Goal: Task Accomplishment & Management: Manage account settings

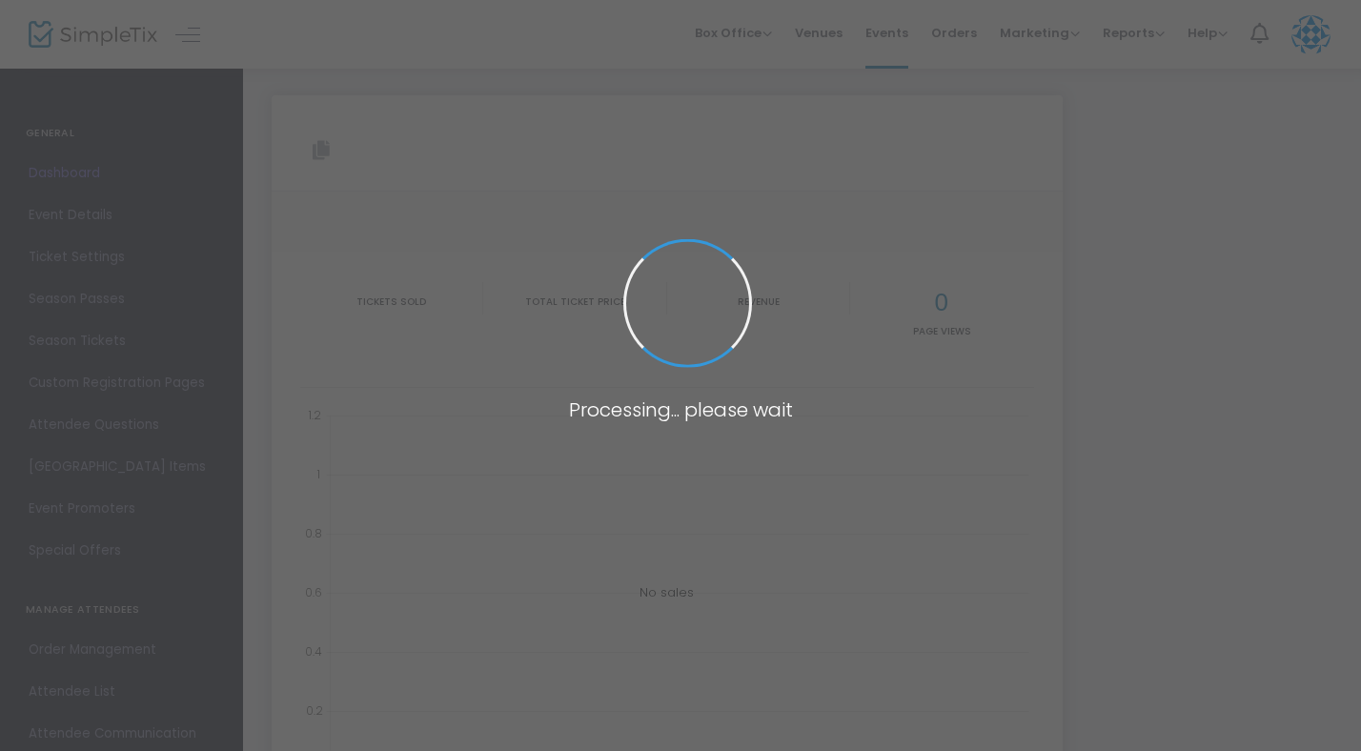
type input "[URL][DOMAIN_NAME]"
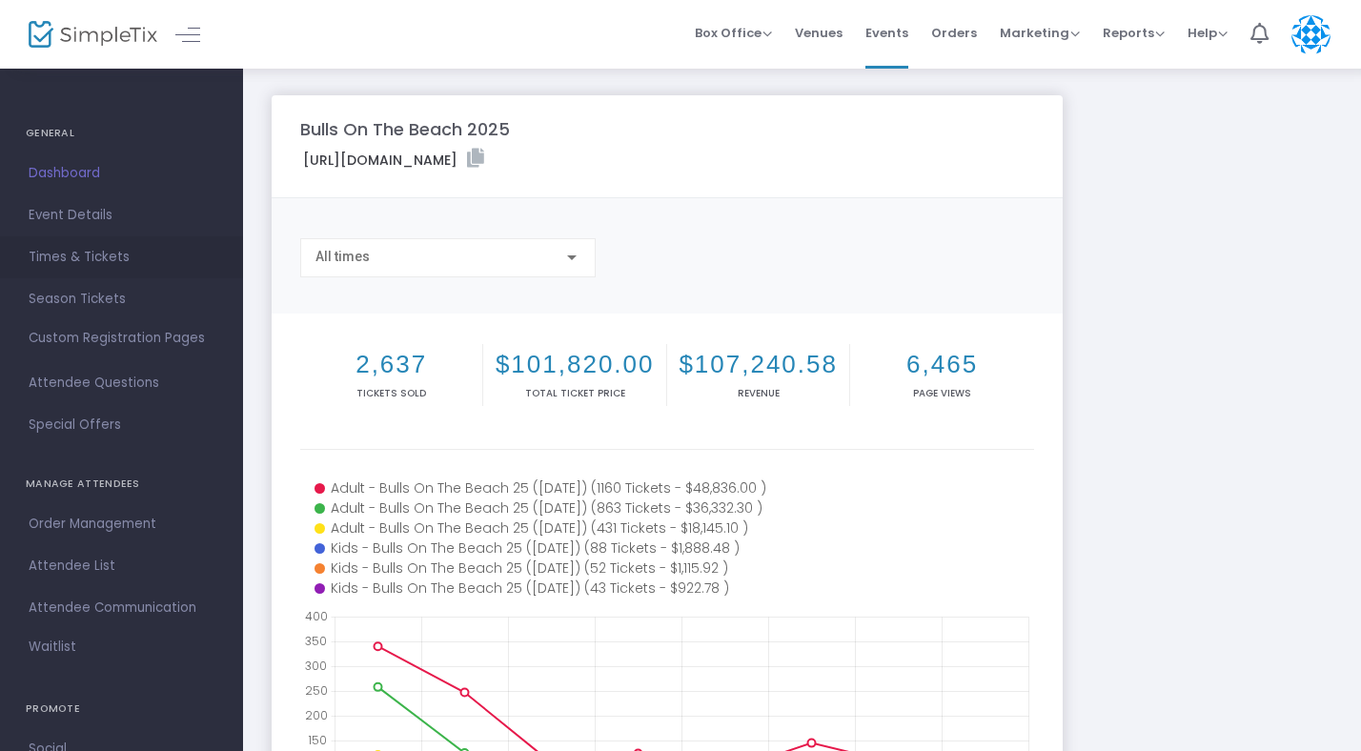
click at [104, 254] on span "Times & Tickets" at bounding box center [122, 257] width 186 height 25
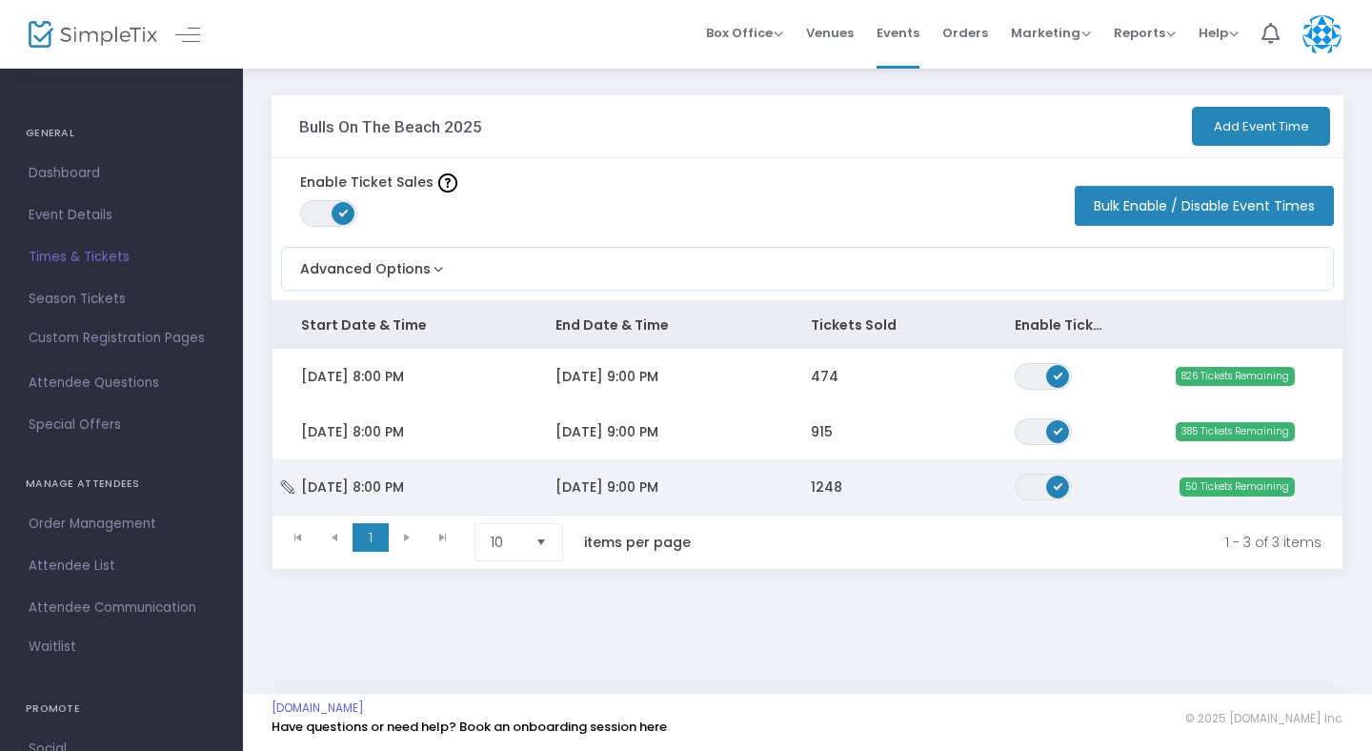
click at [611, 499] on td "[DATE] 9:00 PM" at bounding box center [654, 486] width 254 height 55
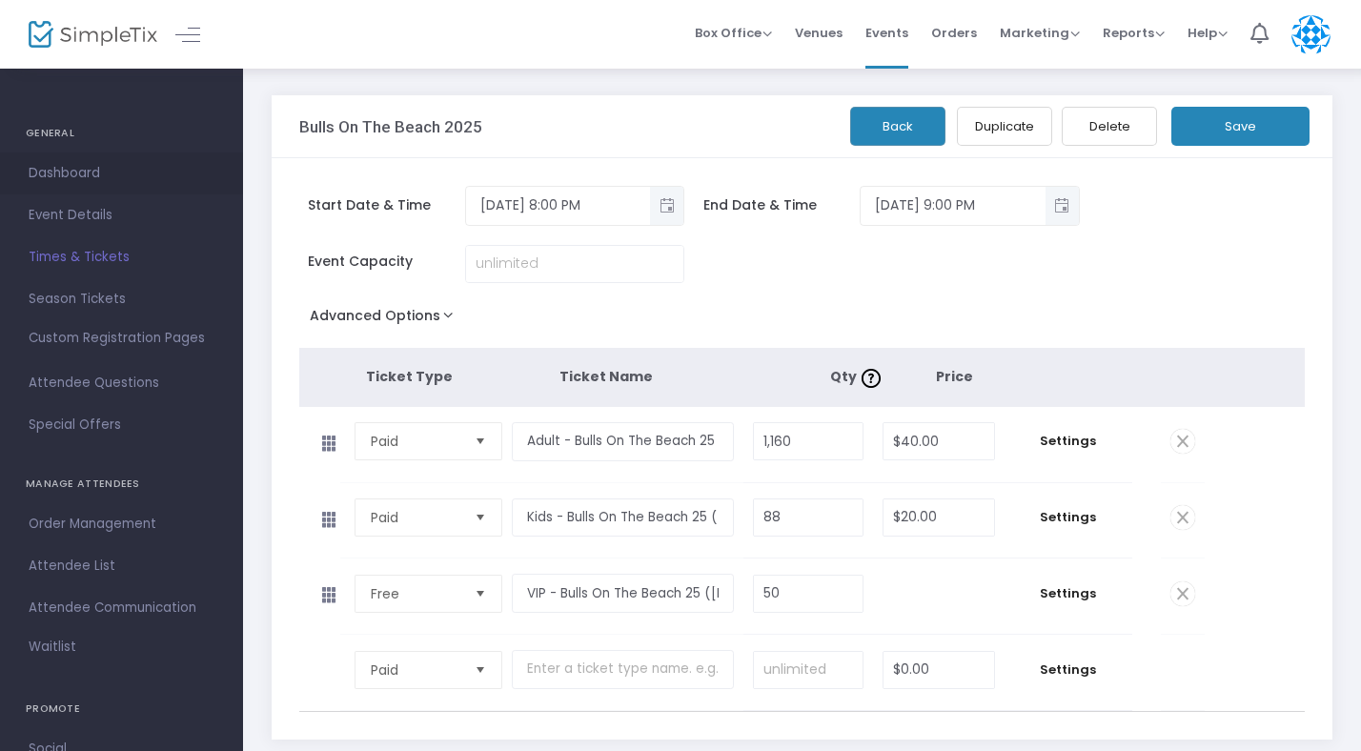
click at [64, 174] on span "Dashboard" at bounding box center [122, 173] width 186 height 25
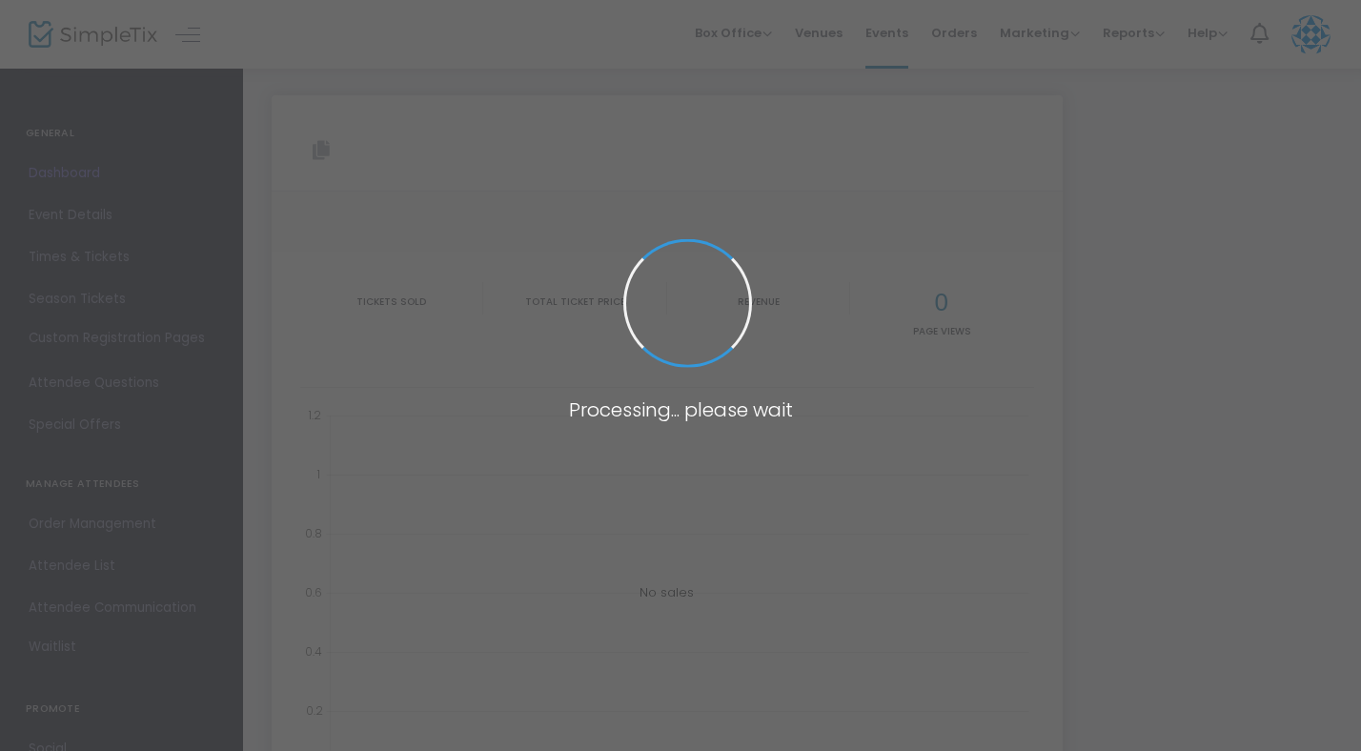
type input "[URL][DOMAIN_NAME]"
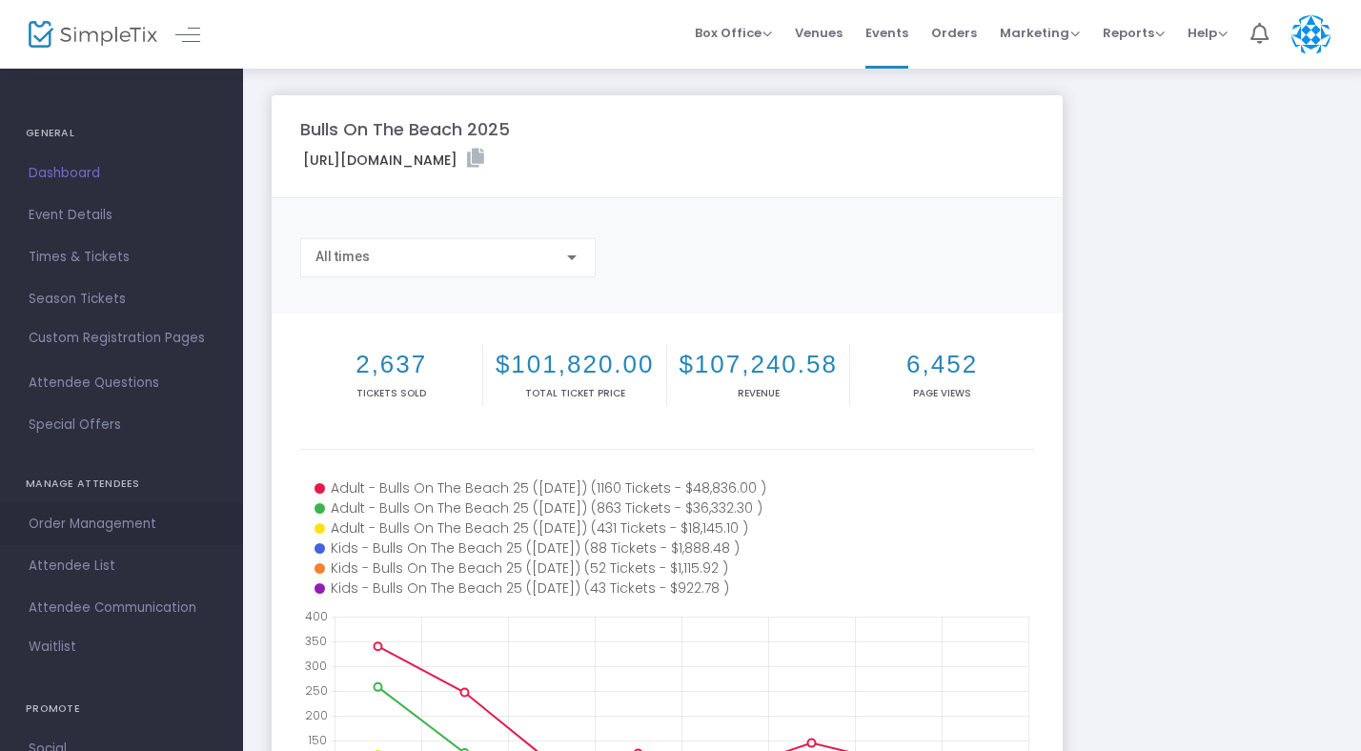
click at [82, 521] on span "Order Management" at bounding box center [122, 524] width 186 height 25
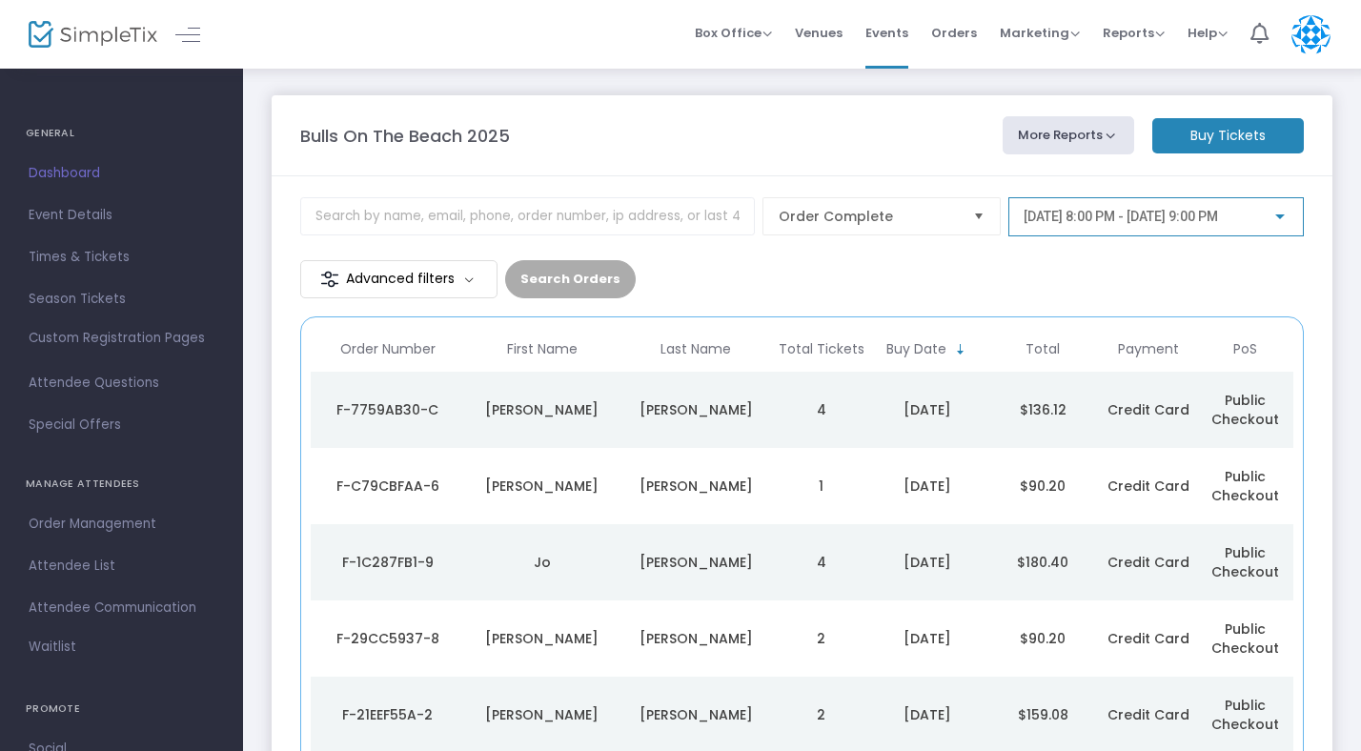
click at [1023, 217] on span "[DATE] 8:00 PM - [DATE] 9:00 PM" at bounding box center [1120, 216] width 194 height 15
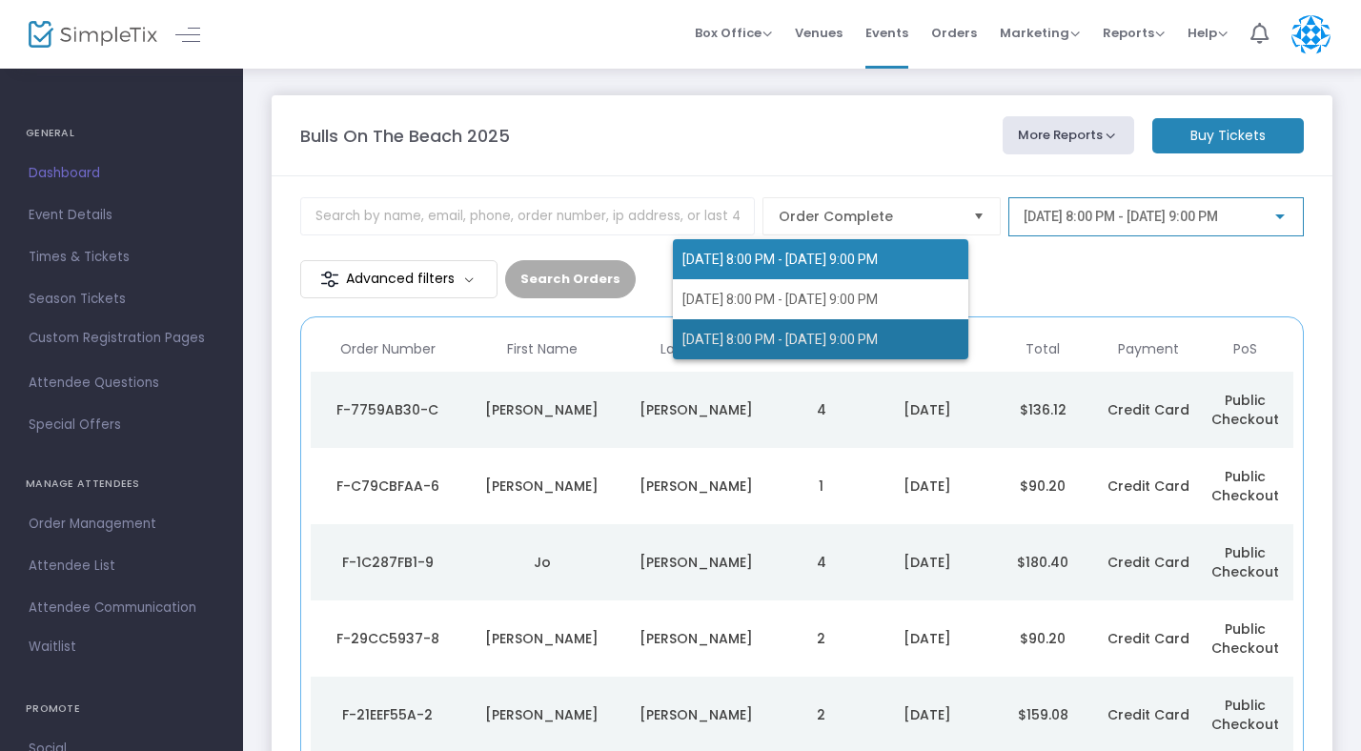
click at [812, 338] on span "[DATE] 8:00 PM - [DATE] 9:00 PM" at bounding box center [779, 339] width 195 height 15
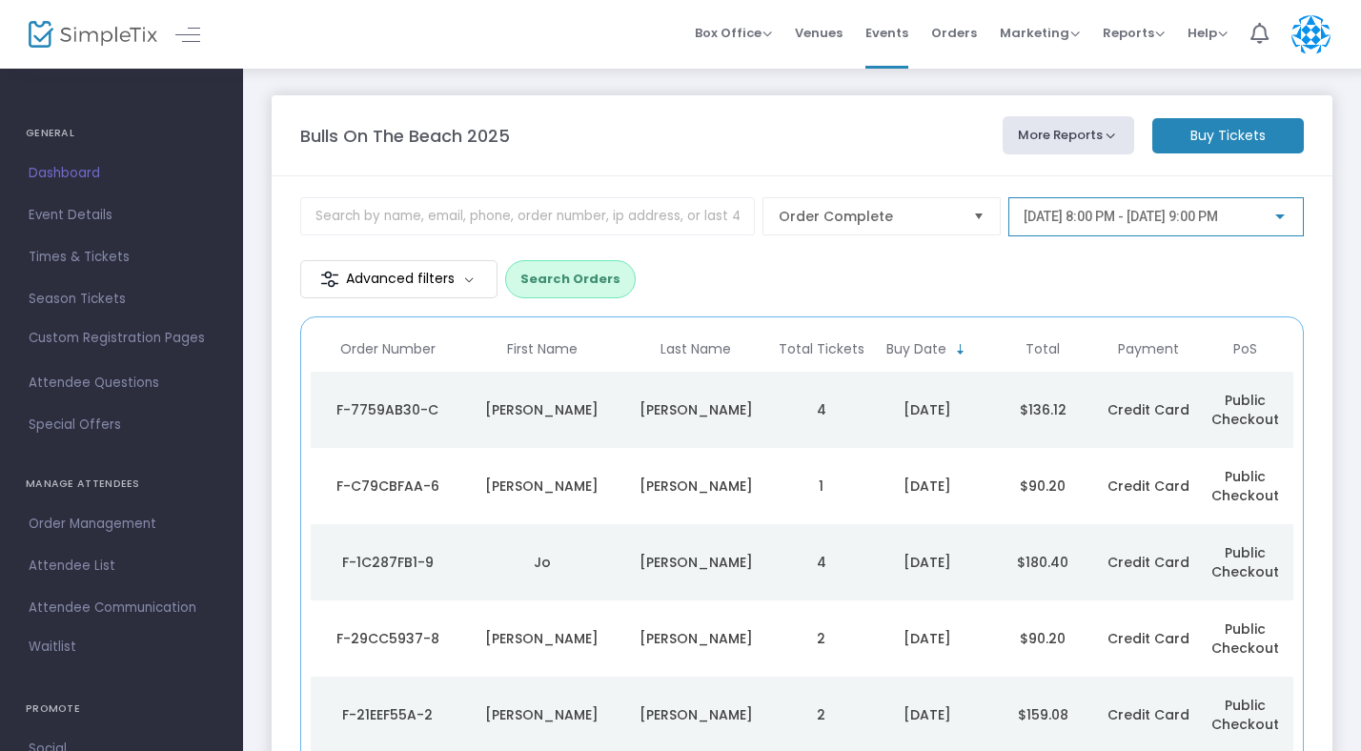
click at [636, 260] on button "Search Orders" at bounding box center [570, 279] width 131 height 38
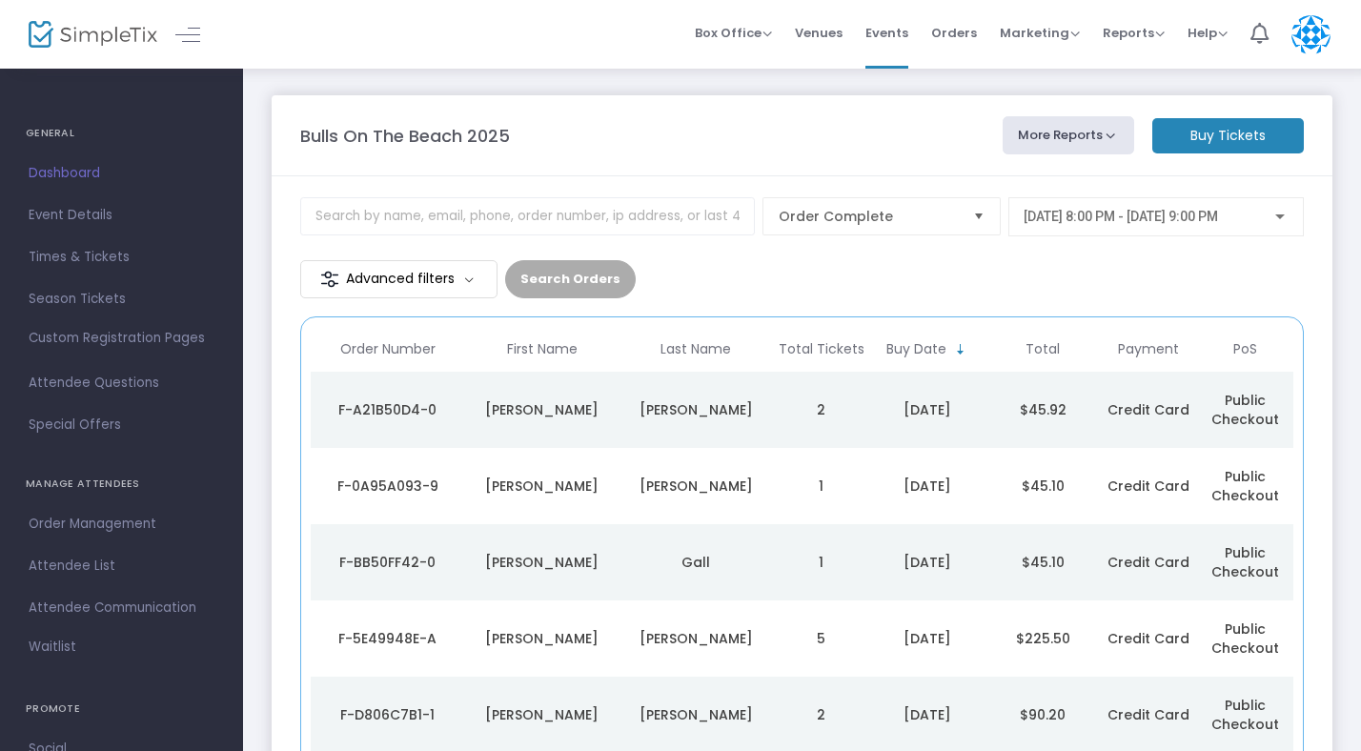
click at [543, 400] on div "[PERSON_NAME]" at bounding box center [542, 409] width 145 height 19
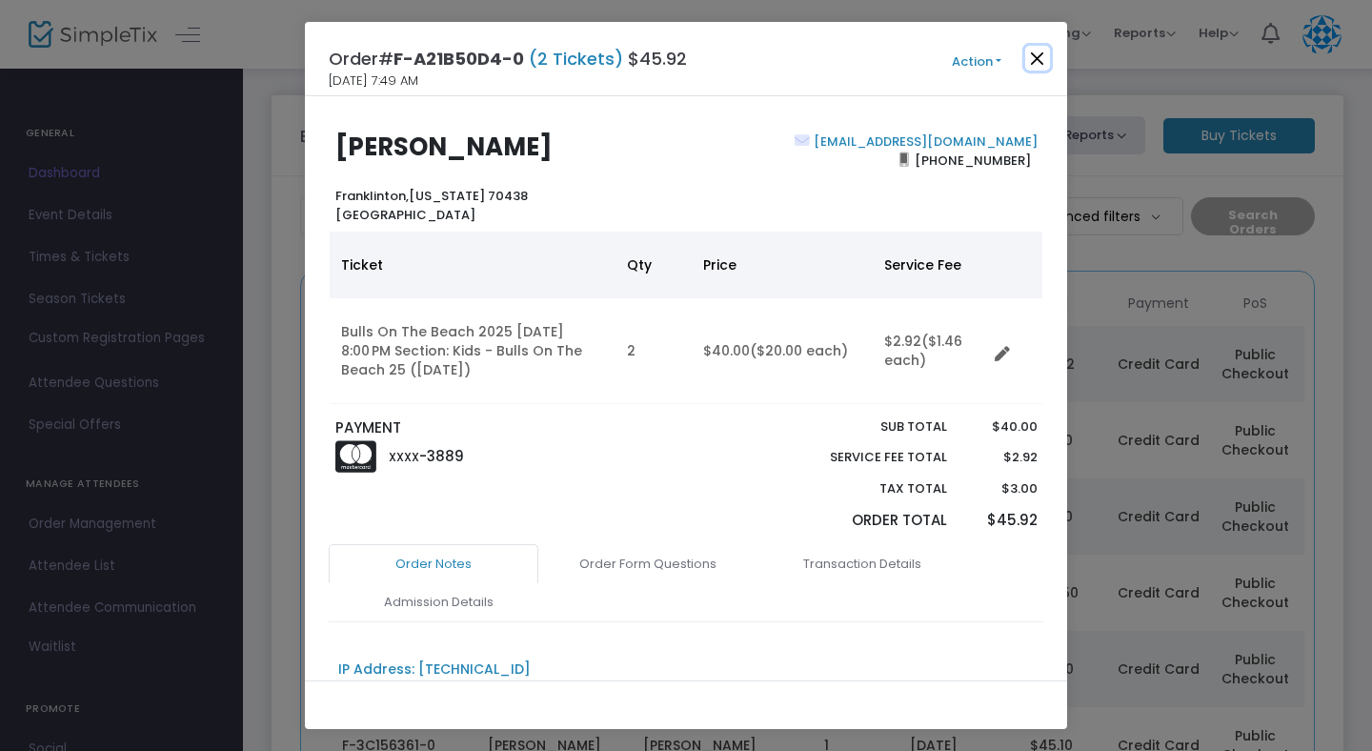
click at [1040, 52] on button "Close" at bounding box center [1037, 58] width 25 height 25
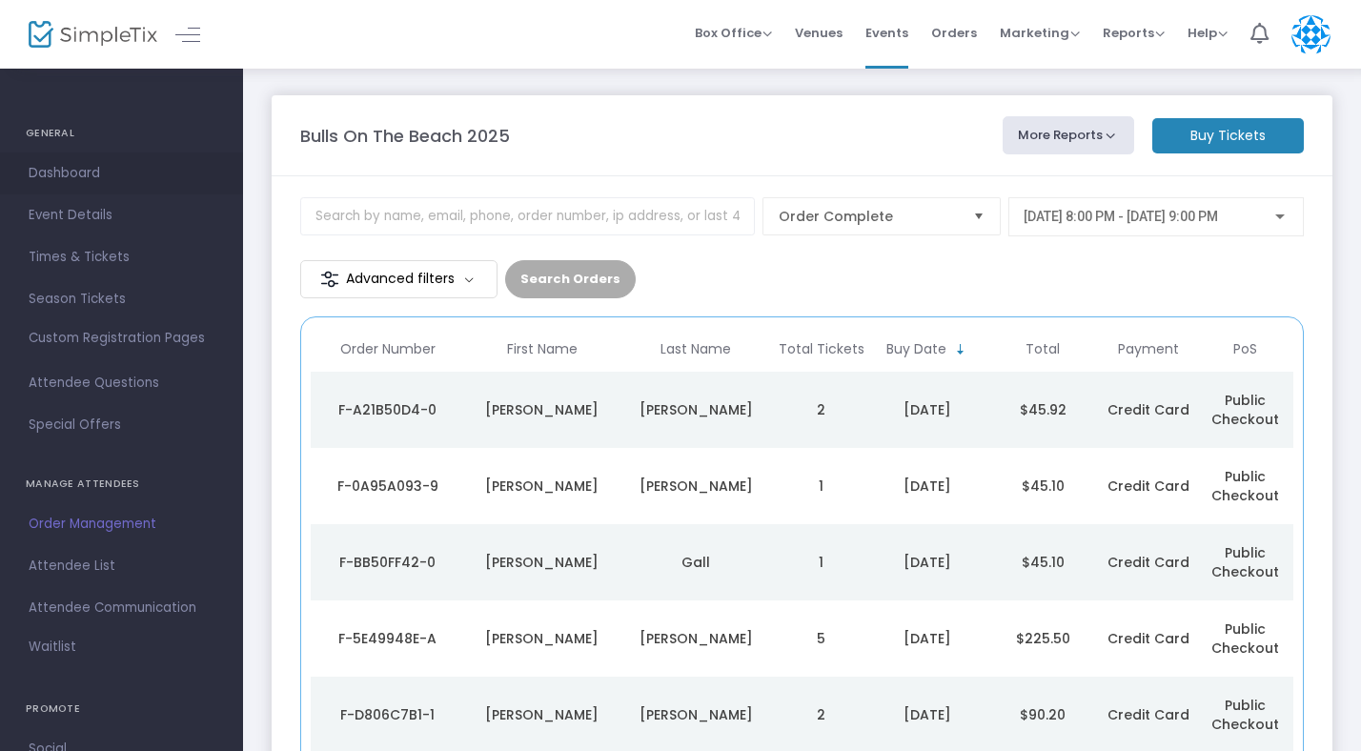
click at [88, 175] on span "Dashboard" at bounding box center [122, 173] width 186 height 25
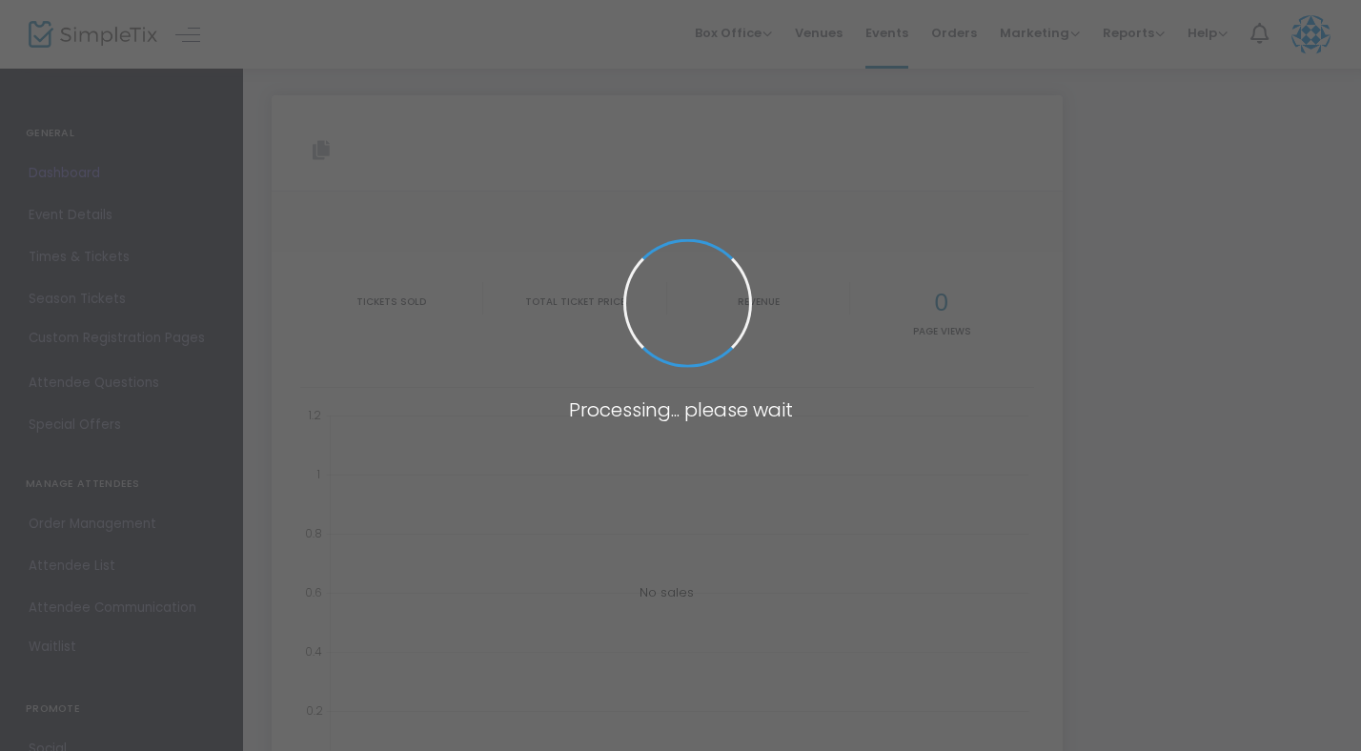
type input "[URL][DOMAIN_NAME]"
